Goal: Task Accomplishment & Management: Complete application form

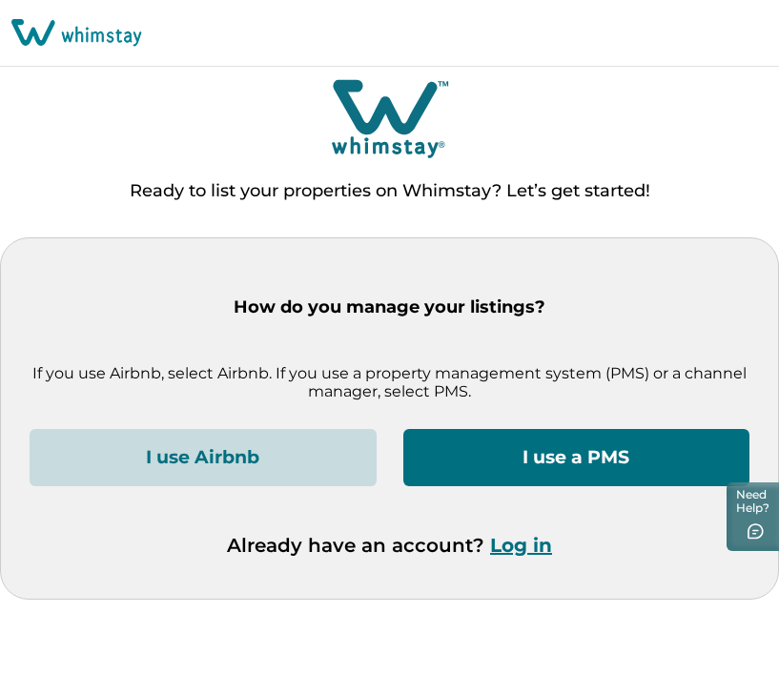
click at [510, 467] on button "I use a PMS" at bounding box center [576, 457] width 347 height 57
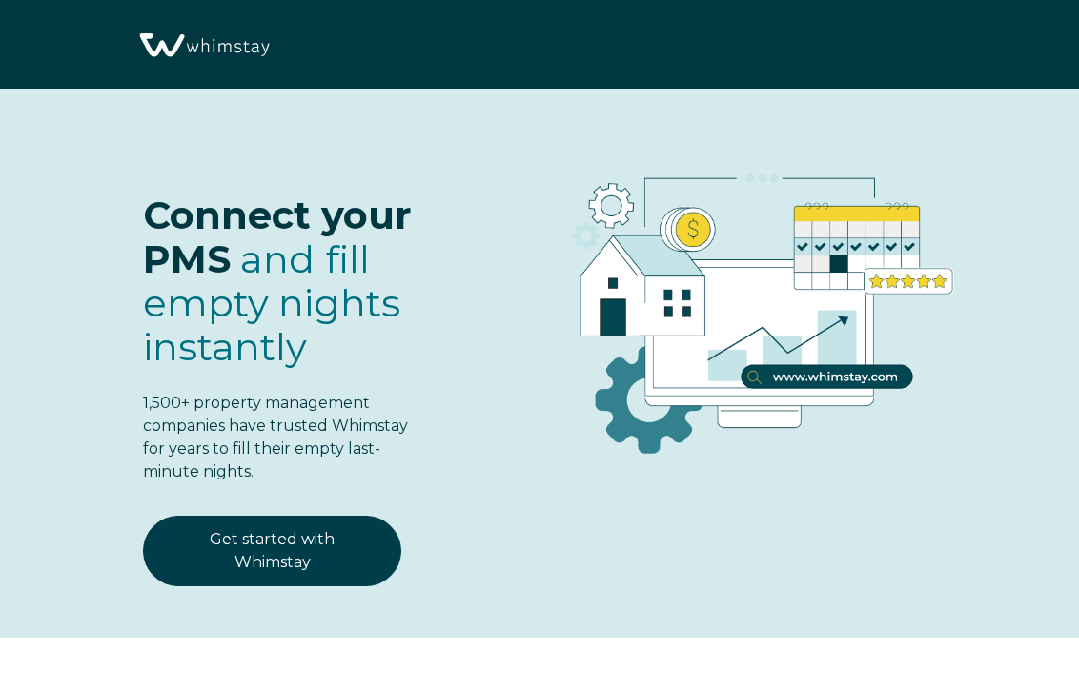
select select "PH"
select select "Standard"
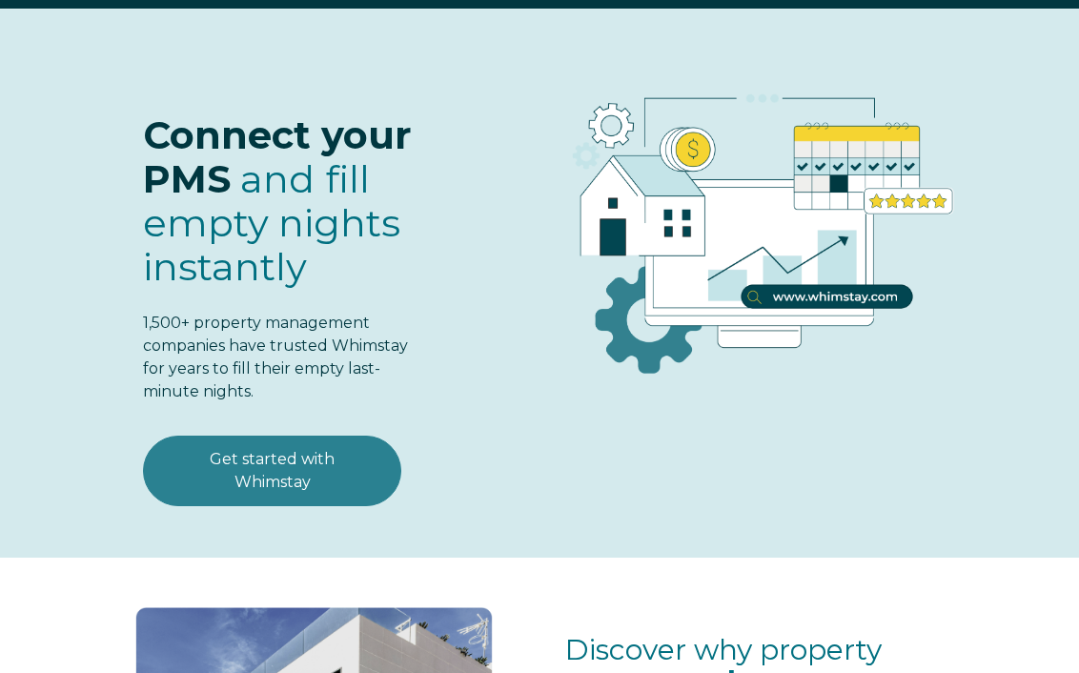
scroll to position [115, 0]
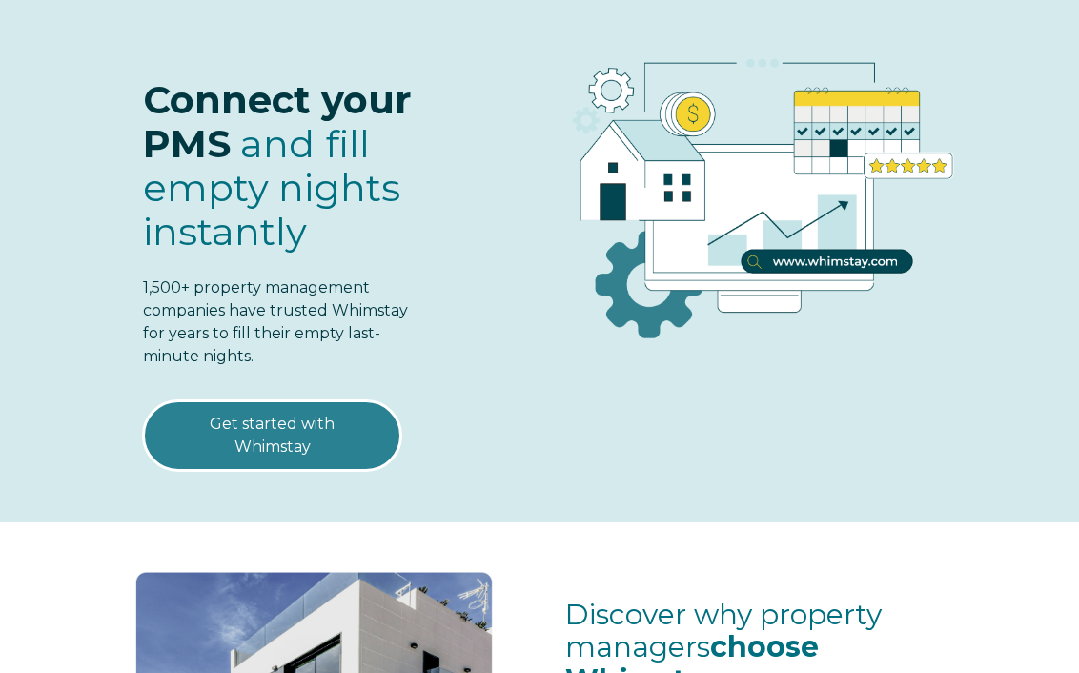
click at [272, 445] on link "Get started with Whimstay" at bounding box center [272, 435] width 258 height 71
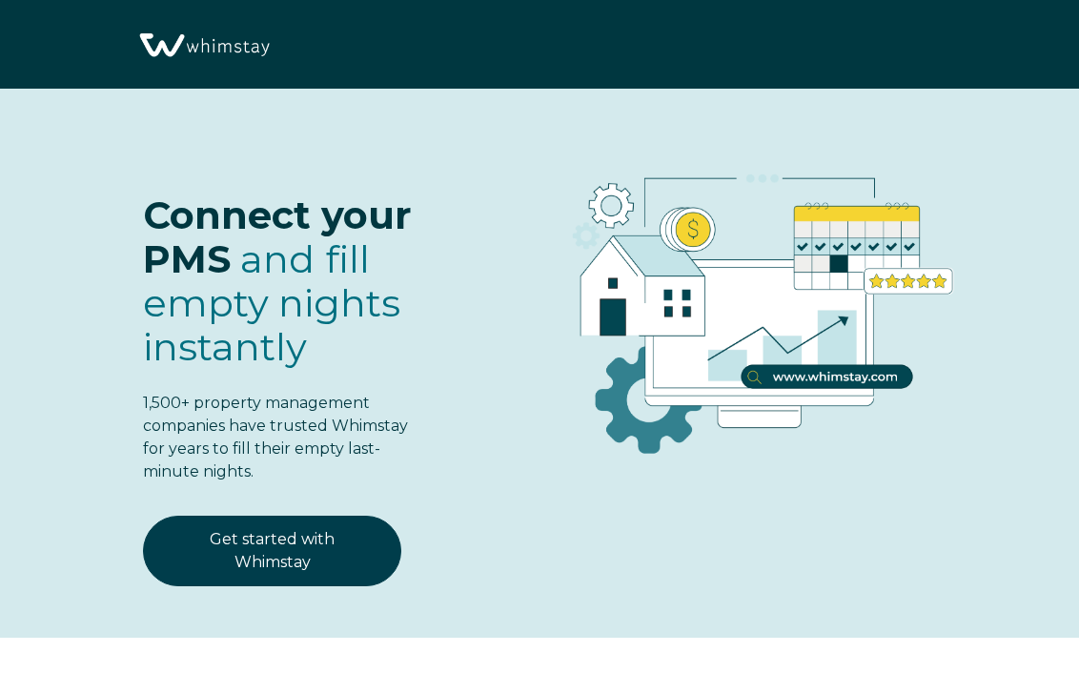
scroll to position [2251, 0]
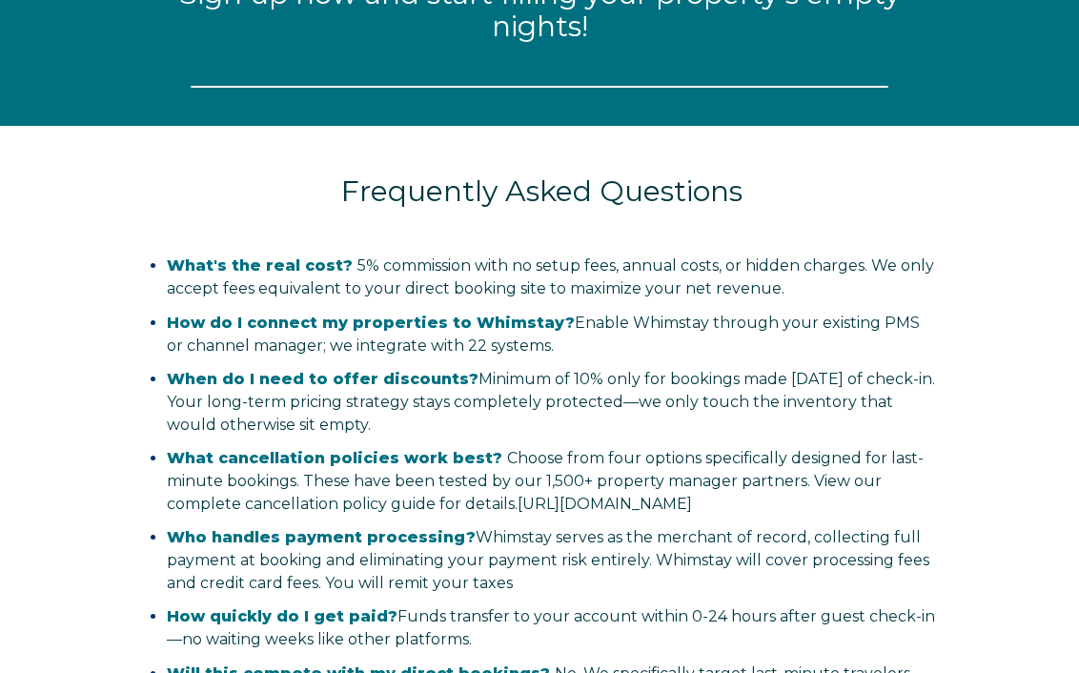
select select "PH"
select select "Standard"
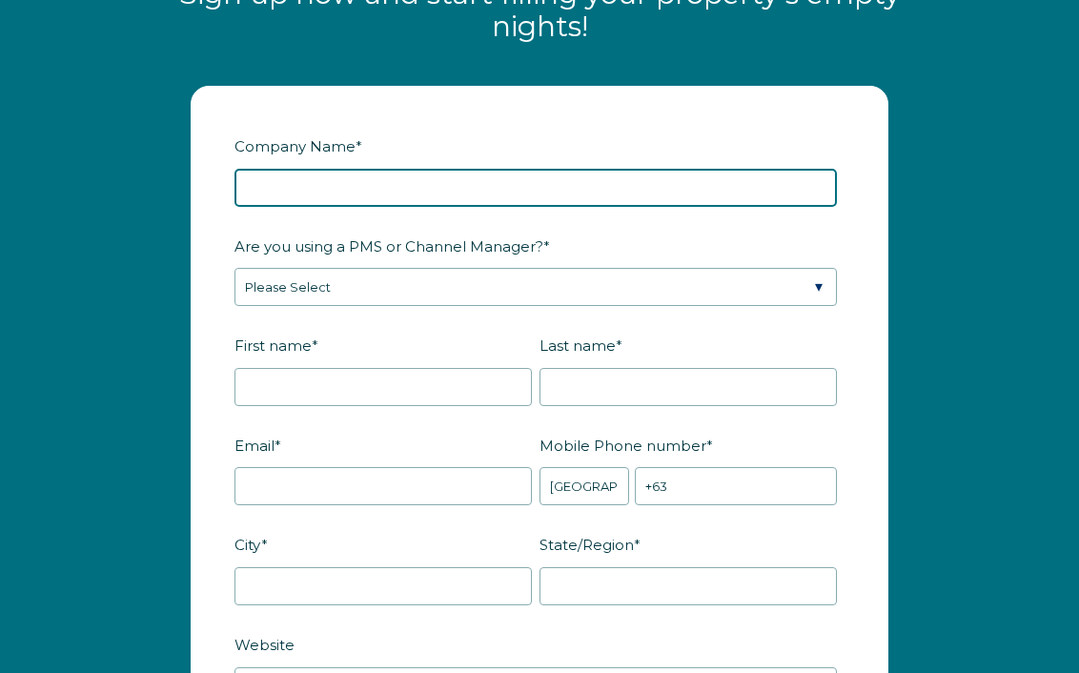
click at [528, 207] on input "Company Name *" at bounding box center [536, 188] width 603 height 38
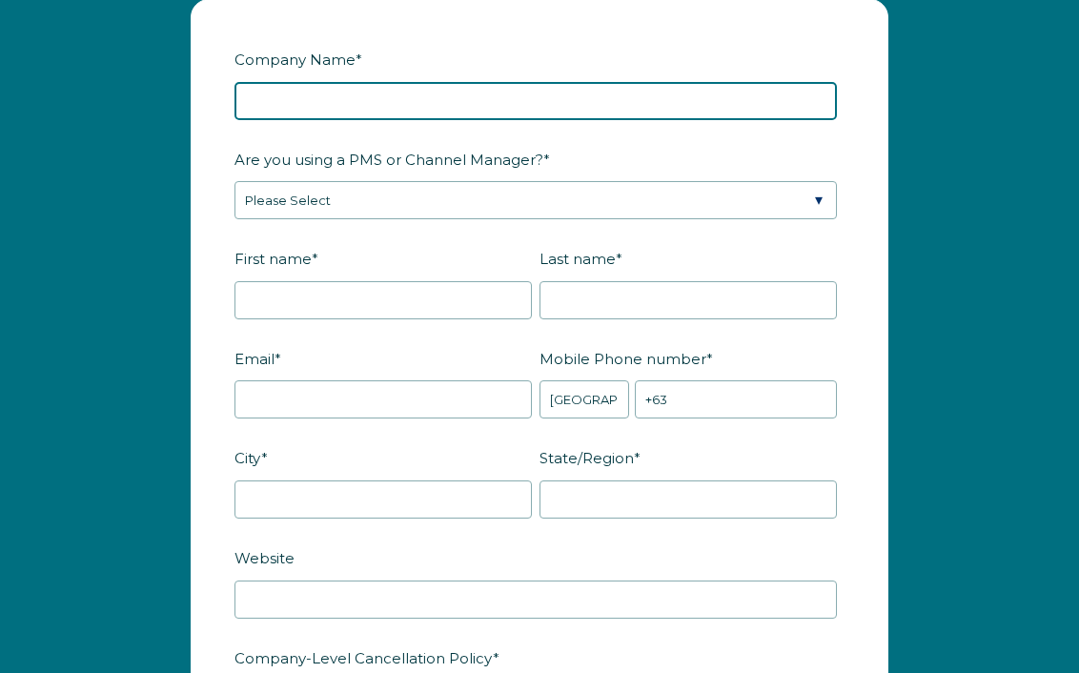
scroll to position [2315, 0]
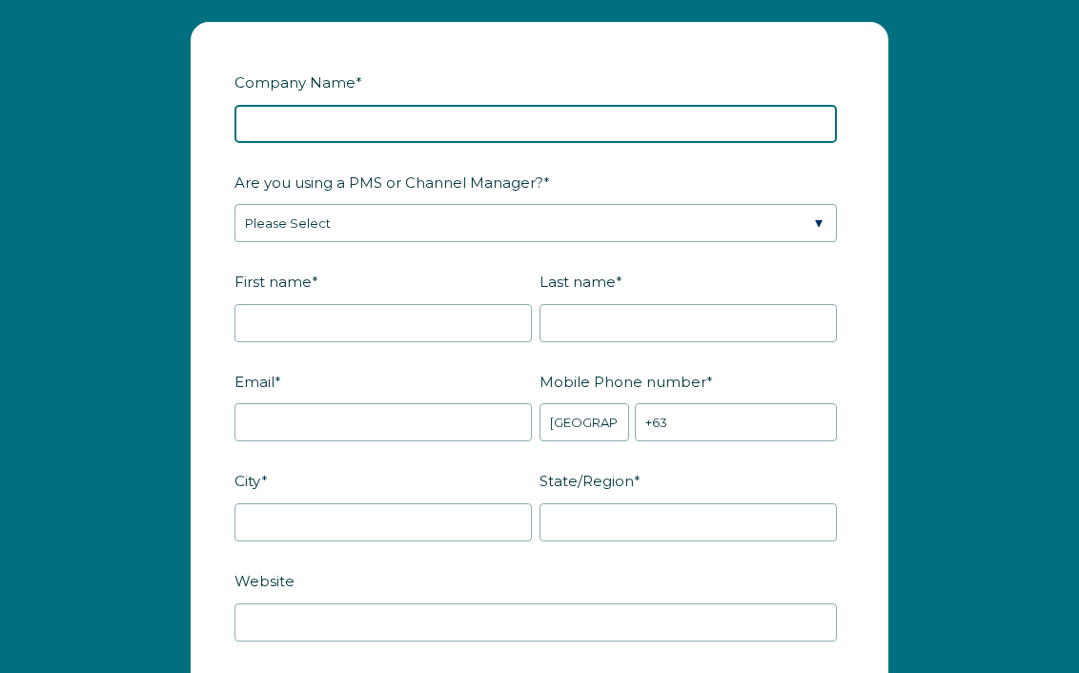
click at [352, 130] on input "Company Name *" at bounding box center [536, 124] width 603 height 38
type input "R"
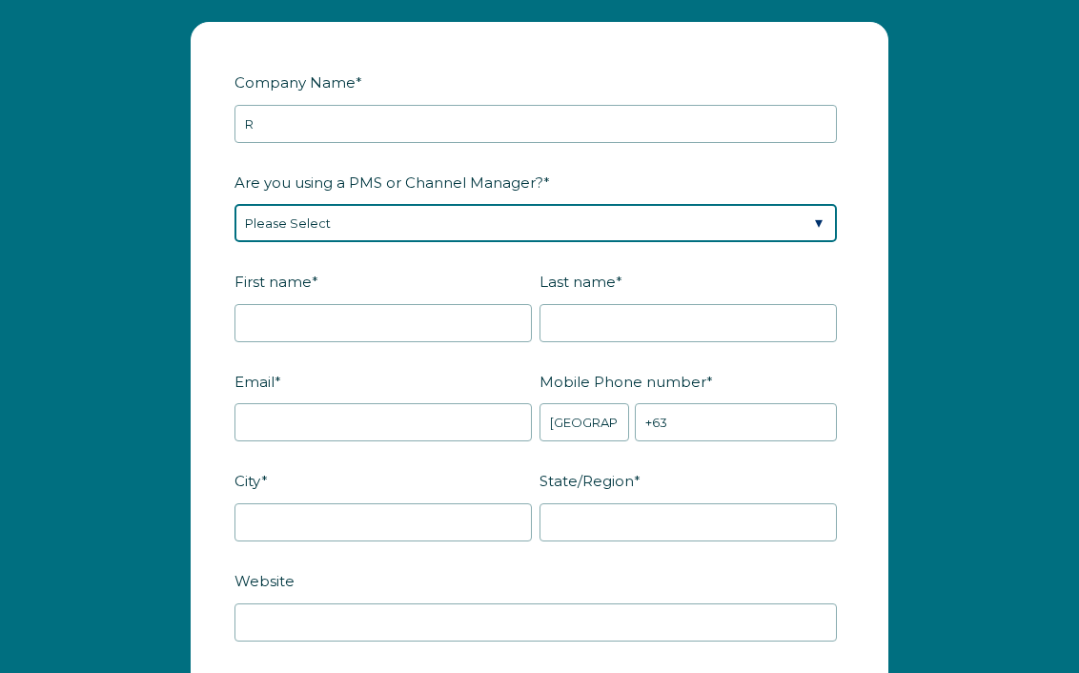
click at [317, 242] on select "Please Select Barefoot BookingPal Boost Brightside CiiRUS Escapia Guesty Hostaw…" at bounding box center [536, 223] width 603 height 38
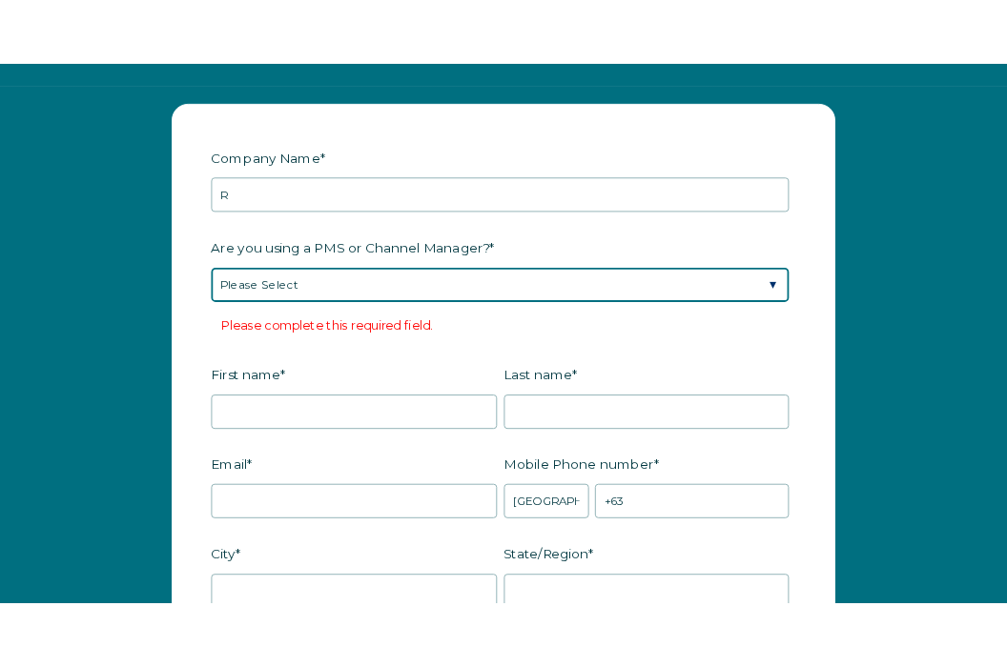
scroll to position [2405, 0]
